Goal: Information Seeking & Learning: Learn about a topic

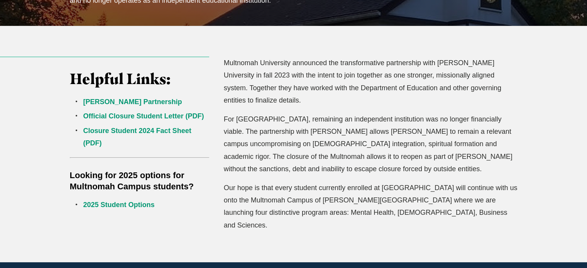
scroll to position [234, 0]
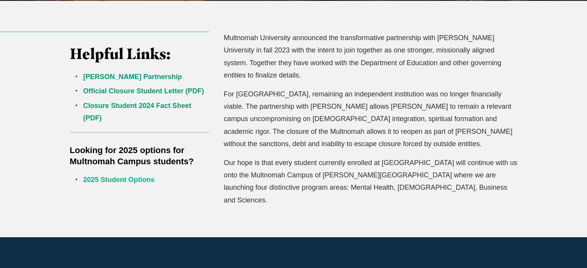
click at [104, 177] on link "2025 Student Options" at bounding box center [118, 180] width 71 height 8
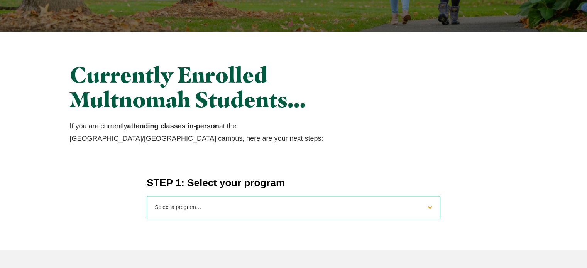
scroll to position [234, 0]
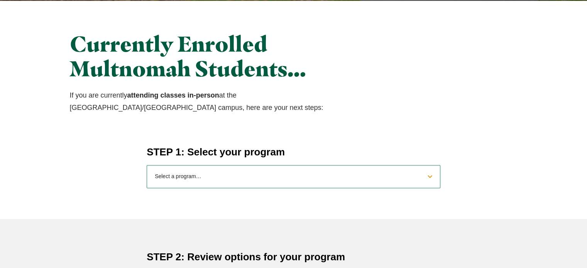
click at [173, 179] on select "Select a program… BS Bible and Theology BS Biology BS Business Administration B…" at bounding box center [293, 176] width 293 height 23
click at [93, 161] on div "STEP 1: Select your program Select a program… BS Bible and Theology BS Biology …" at bounding box center [294, 166] width 494 height 43
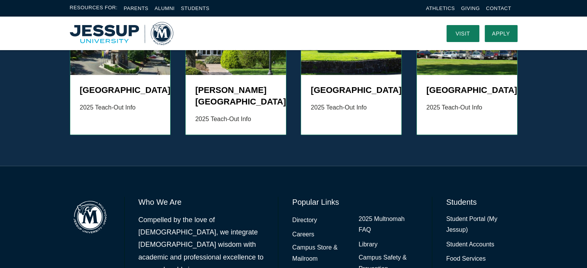
scroll to position [799, 0]
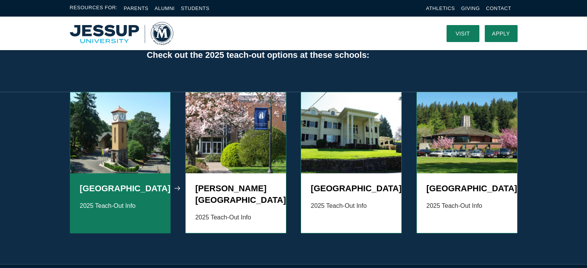
drag, startPoint x: 93, startPoint y: 161, endPoint x: 71, endPoint y: 162, distance: 21.6
click at [92, 173] on div "Corban University 2025 Teach-Out Info" at bounding box center [120, 203] width 100 height 60
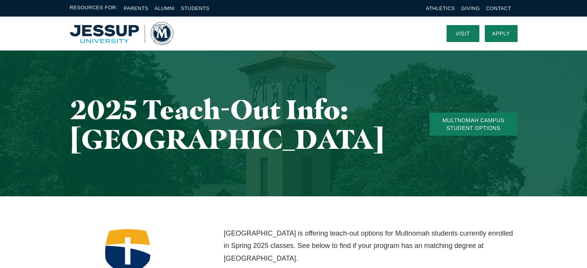
scroll to position [234, 0]
